Goal: Task Accomplishment & Management: Use online tool/utility

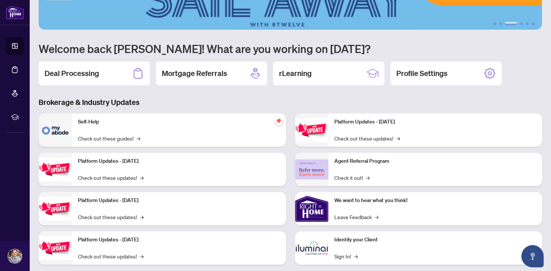
scroll to position [39, 0]
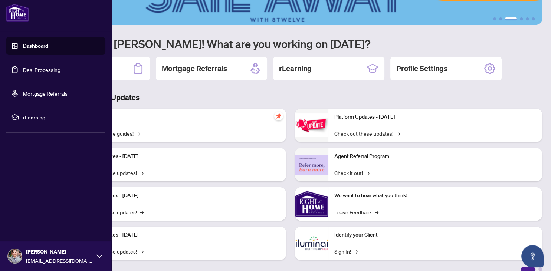
click at [28, 69] on link "Deal Processing" at bounding box center [42, 69] width 38 height 7
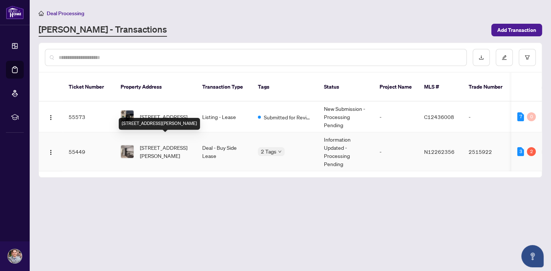
click at [166, 144] on span "[STREET_ADDRESS][PERSON_NAME]" at bounding box center [165, 152] width 51 height 16
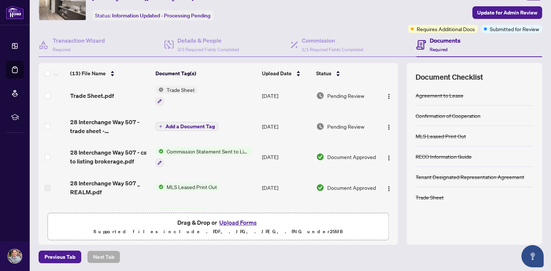
scroll to position [55, 0]
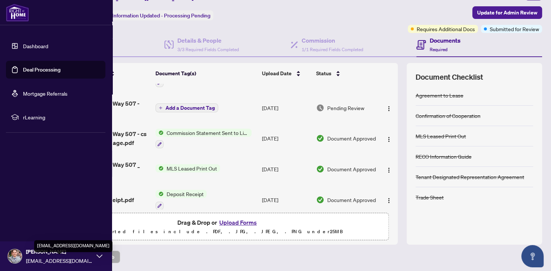
click at [42, 259] on span "[EMAIL_ADDRESS][DOMAIN_NAME]" at bounding box center [59, 261] width 67 height 8
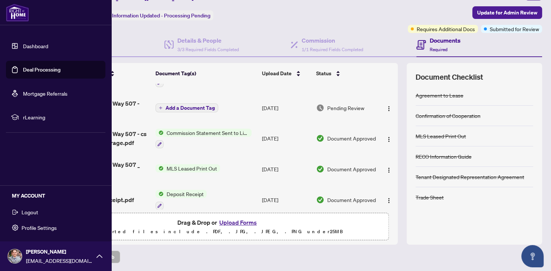
click at [27, 209] on span "Logout" at bounding box center [30, 212] width 17 height 12
